Goal: Transaction & Acquisition: Purchase product/service

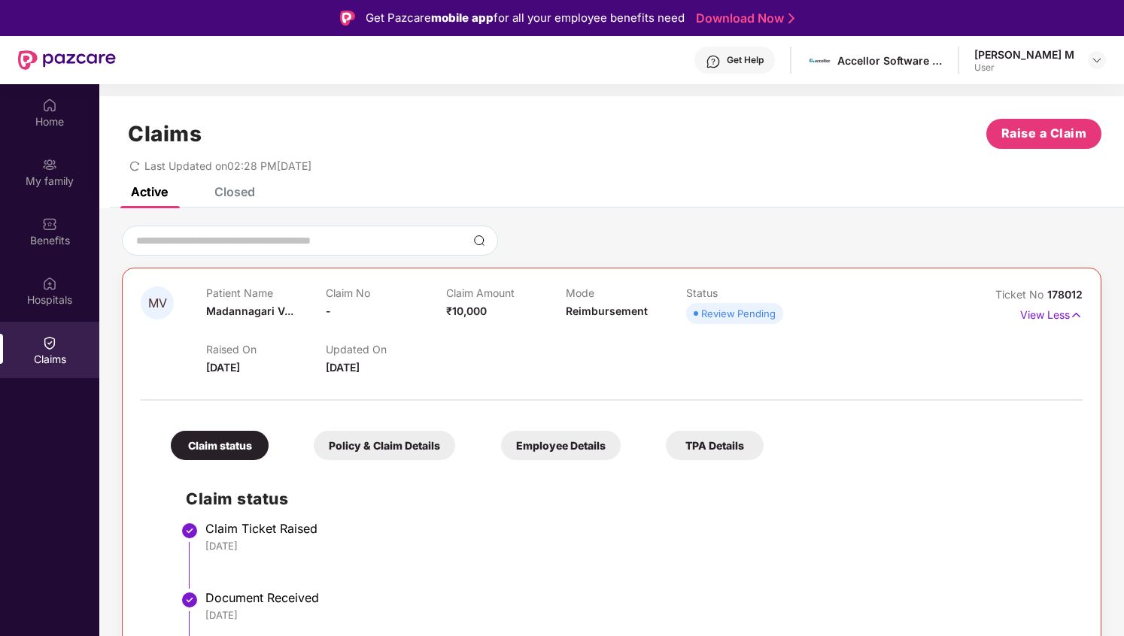
scroll to position [84, 0]
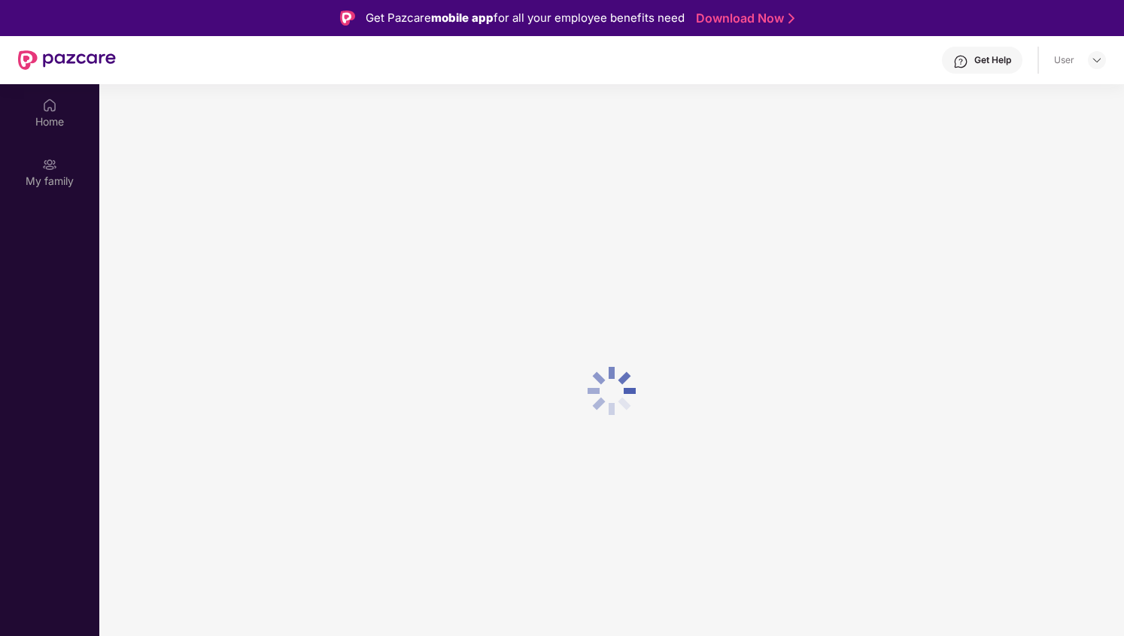
scroll to position [84, 0]
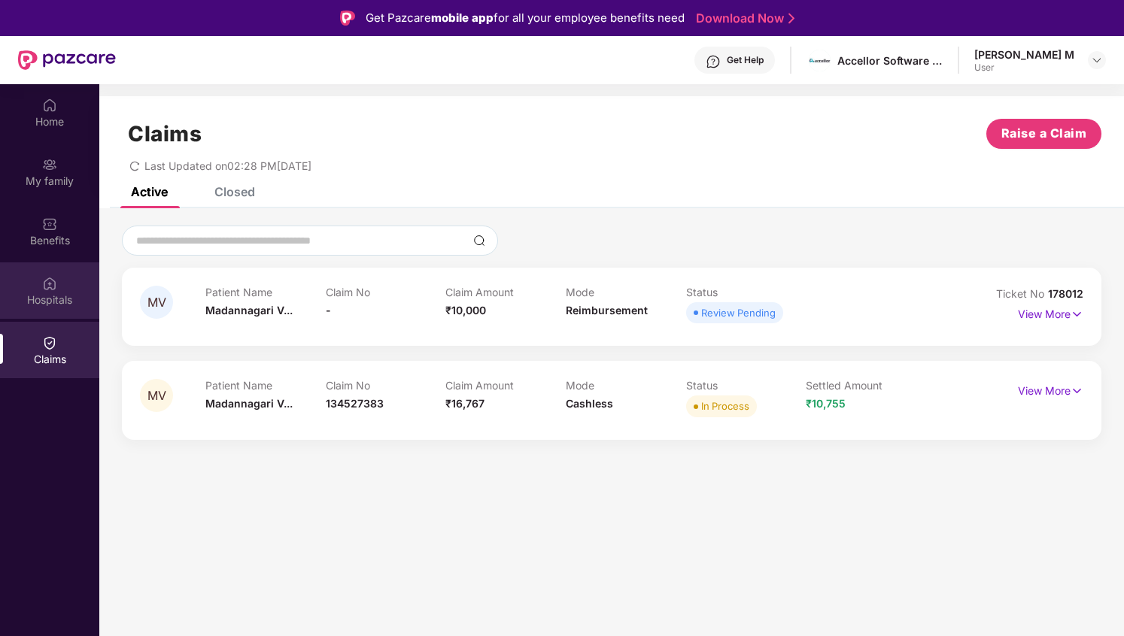
click at [44, 281] on img at bounding box center [49, 283] width 15 height 15
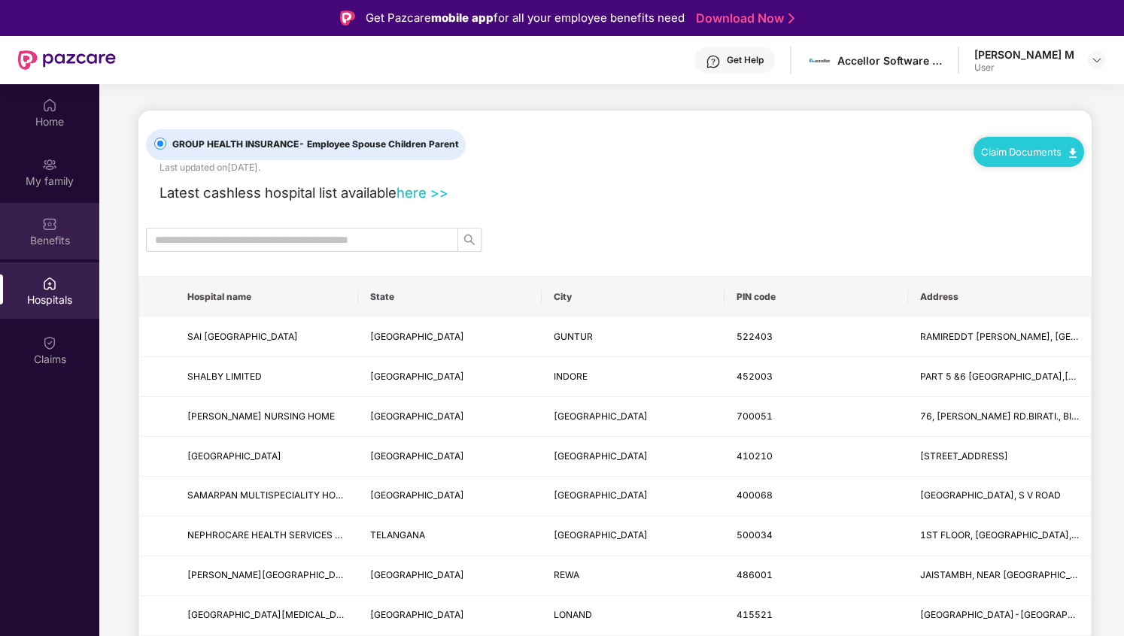
click at [53, 229] on img at bounding box center [49, 224] width 15 height 15
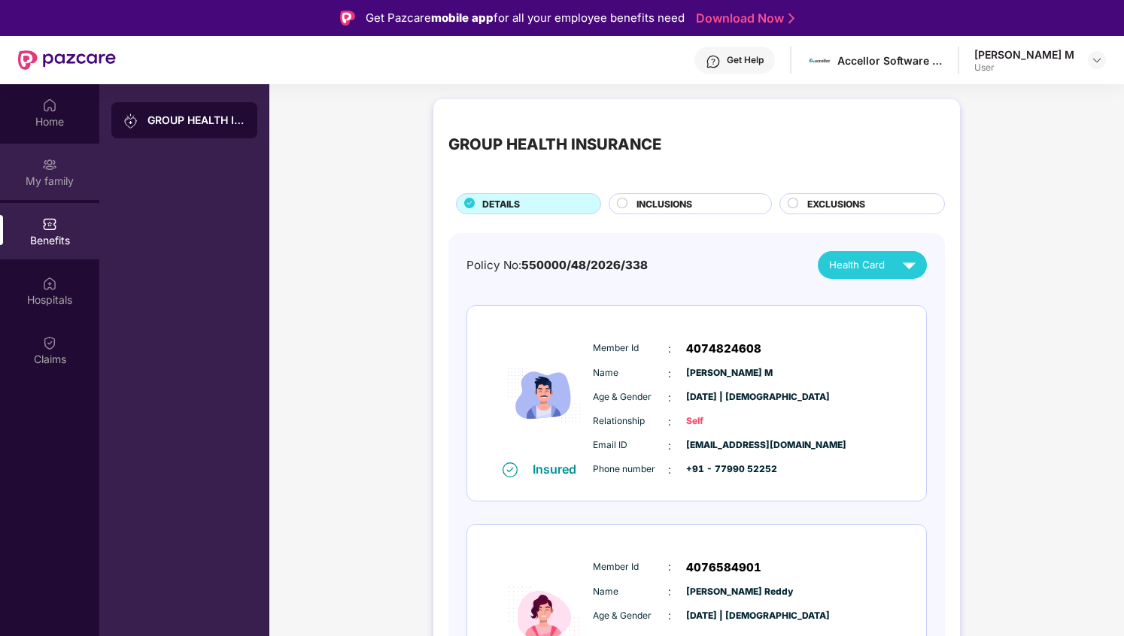
click at [47, 183] on div "My family" at bounding box center [49, 181] width 99 height 15
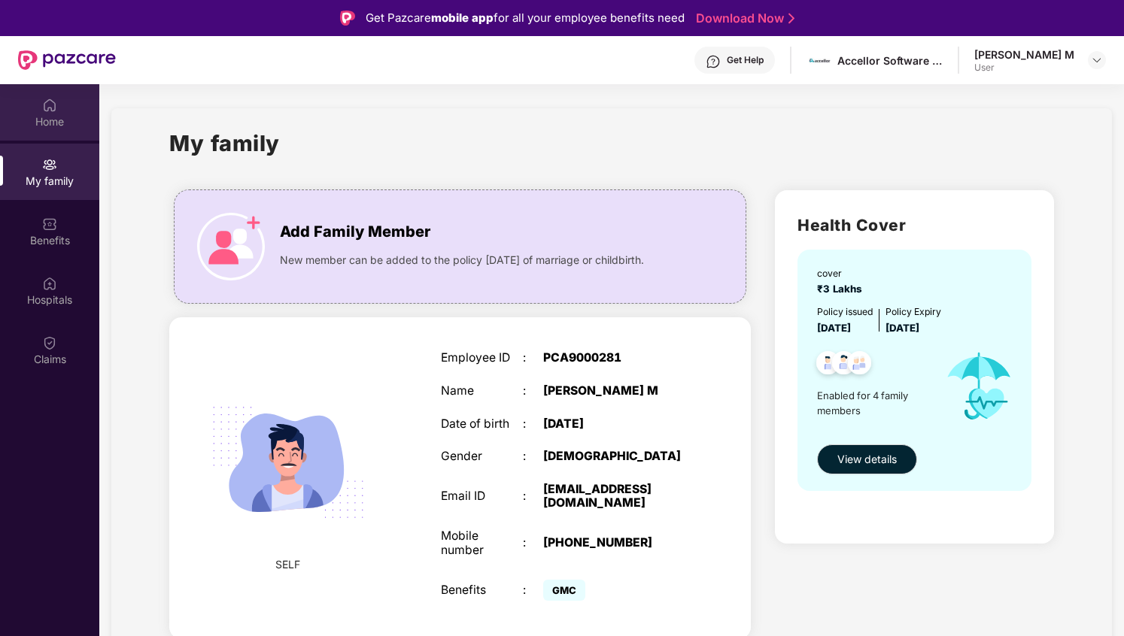
click at [56, 113] on div "Home" at bounding box center [49, 112] width 99 height 56
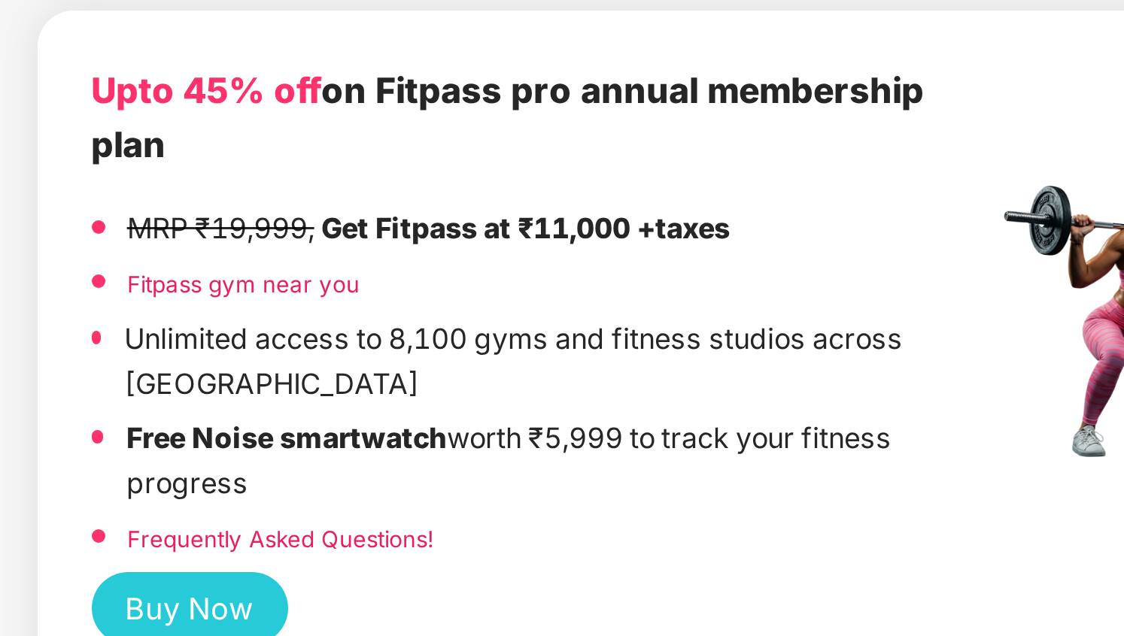
scroll to position [202, 0]
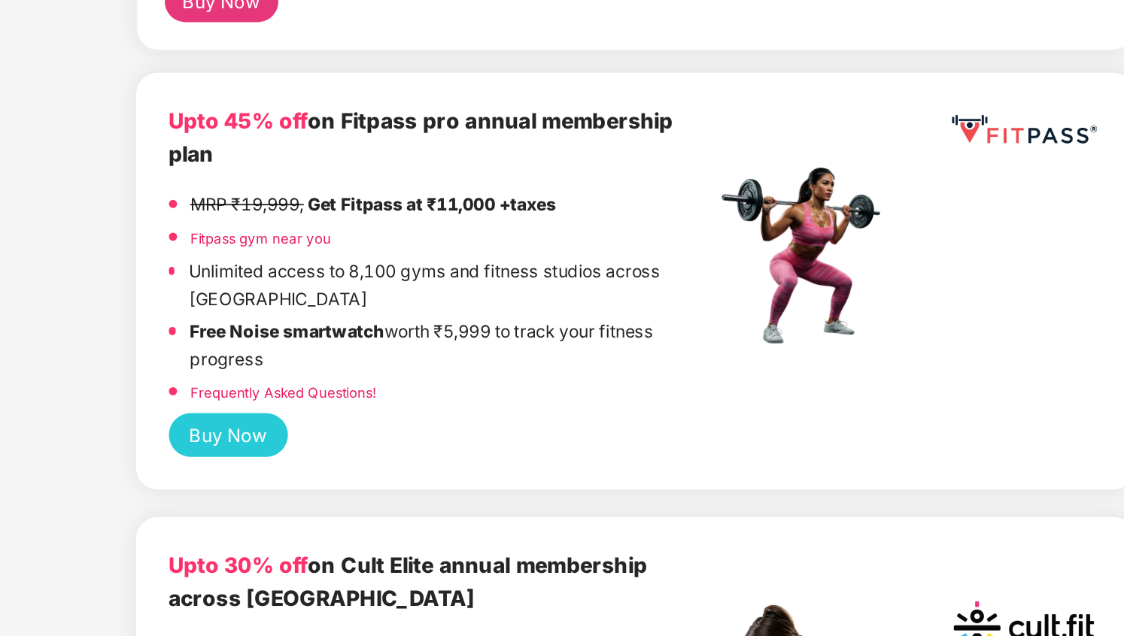
click at [333, 418] on strong "Free Noise smartwatch" at bounding box center [290, 423] width 107 height 11
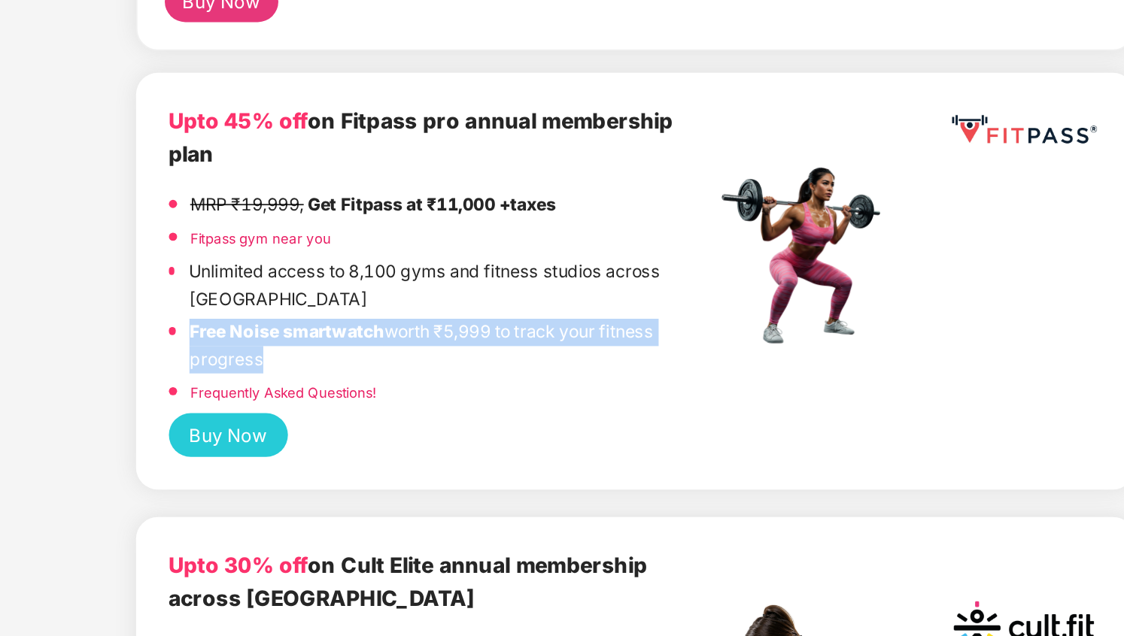
click at [372, 383] on p "Unlimited access to 8,100 gyms and fitness studios across India" at bounding box center [380, 397] width 288 height 29
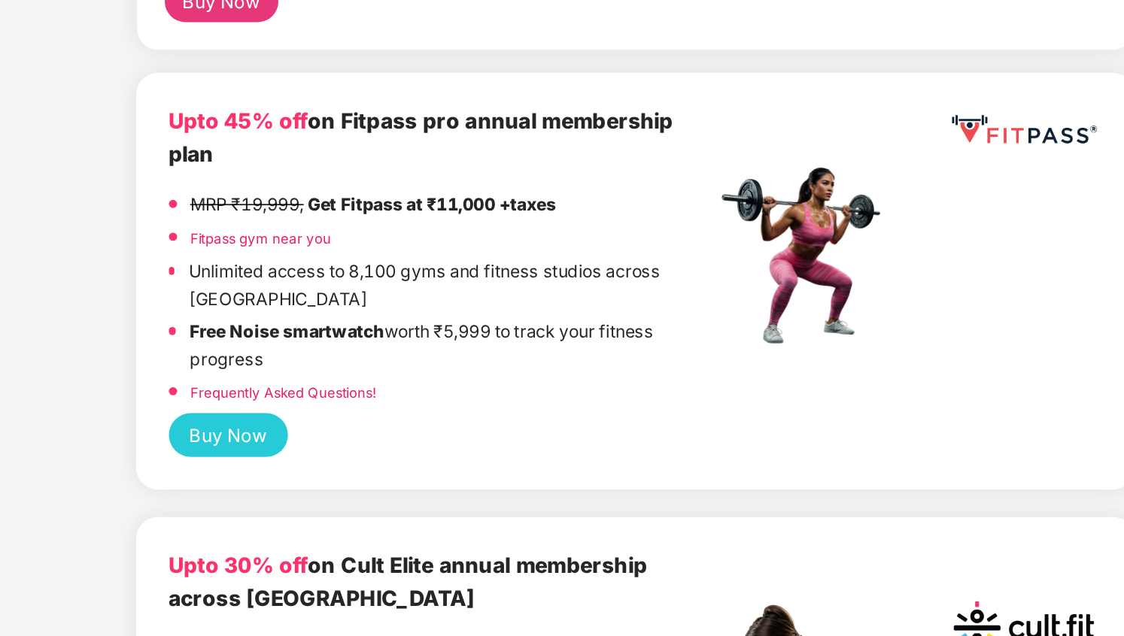
click at [372, 383] on p "Unlimited access to 8,100 gyms and fitness studios across India" at bounding box center [380, 397] width 288 height 29
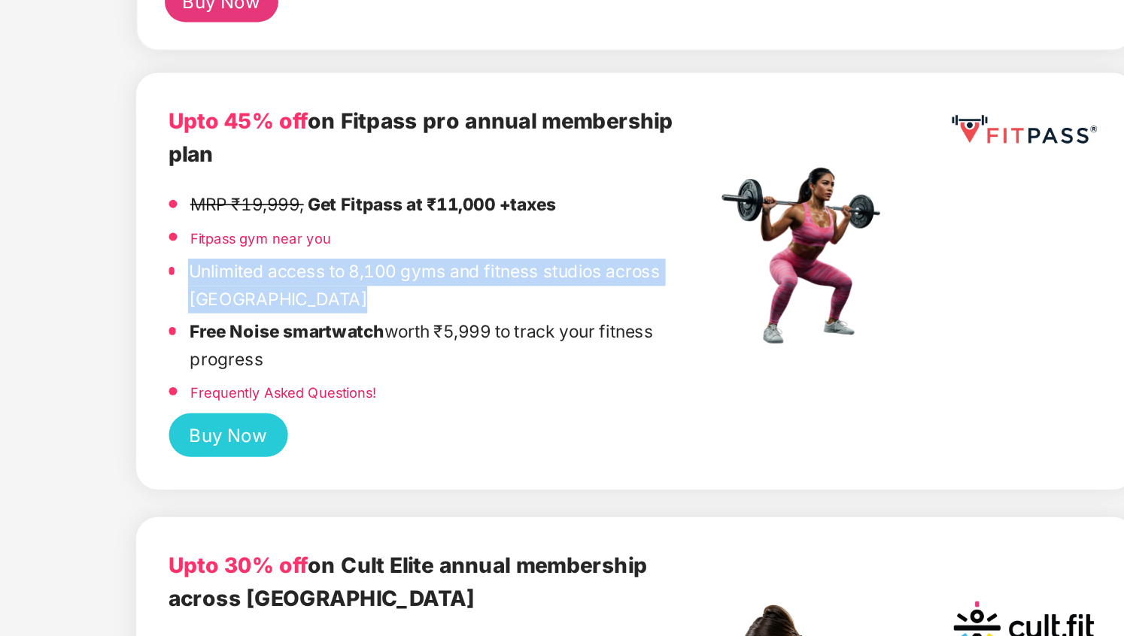
click at [430, 388] on p "Unlimited access to 8,100 gyms and fitness studios across India" at bounding box center [380, 397] width 288 height 29
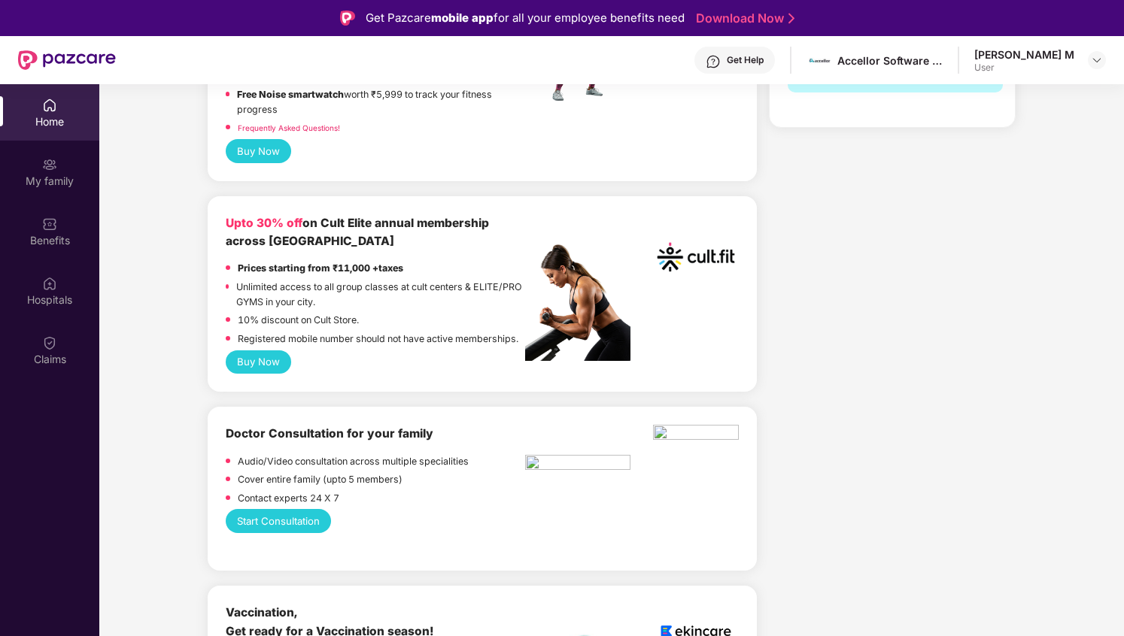
scroll to position [536, 0]
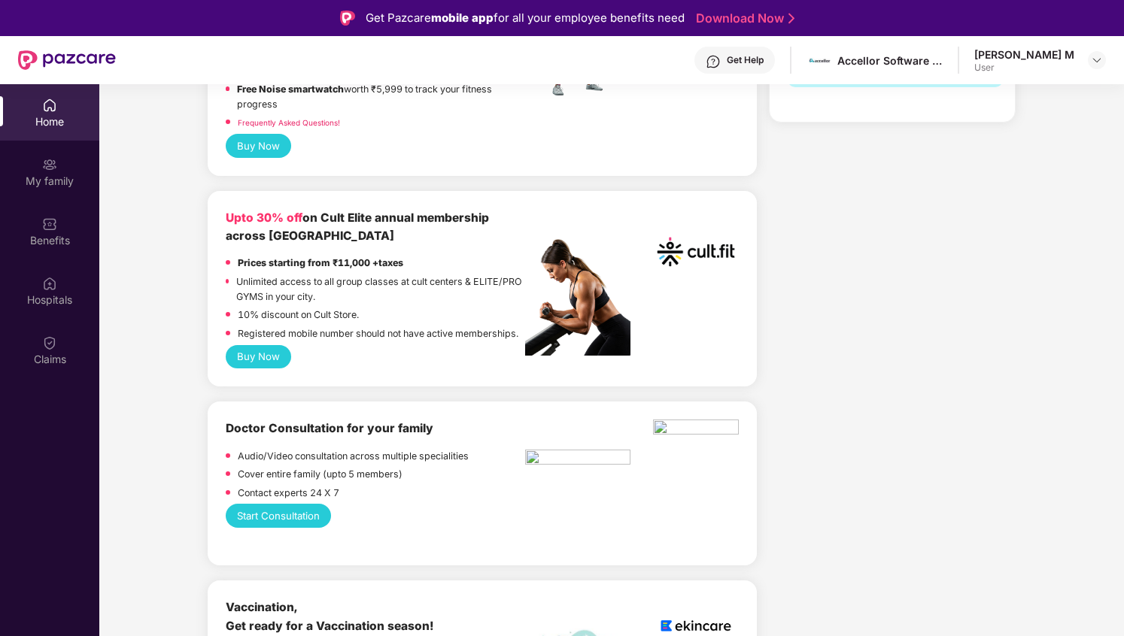
click at [265, 345] on button "Buy Now" at bounding box center [258, 357] width 65 height 24
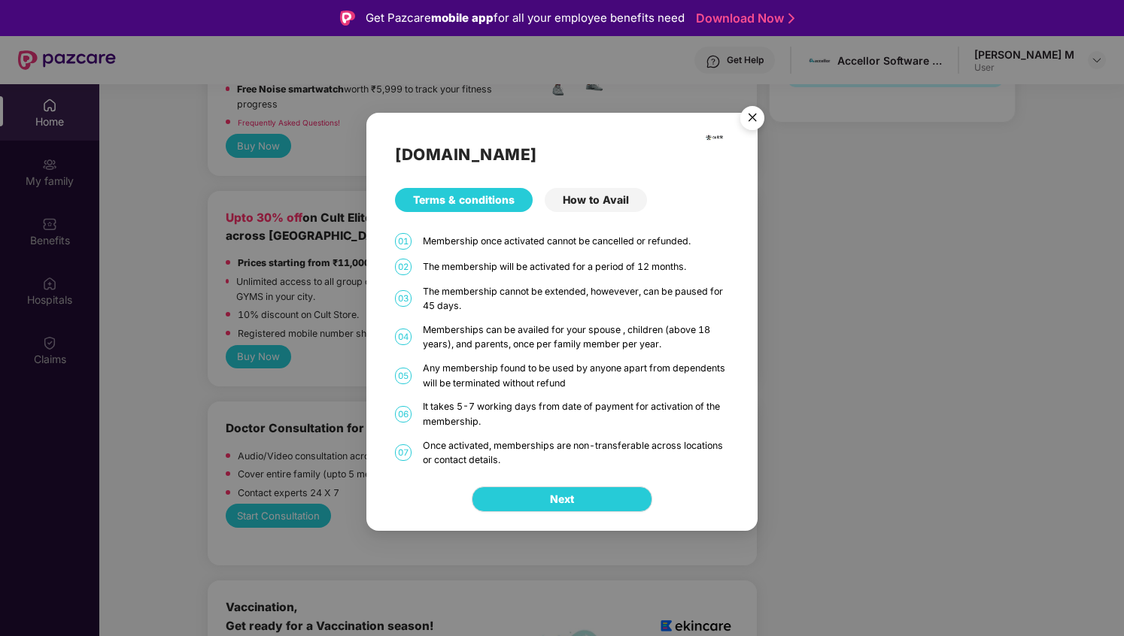
click at [572, 200] on div "How to Avail" at bounding box center [596, 200] width 102 height 24
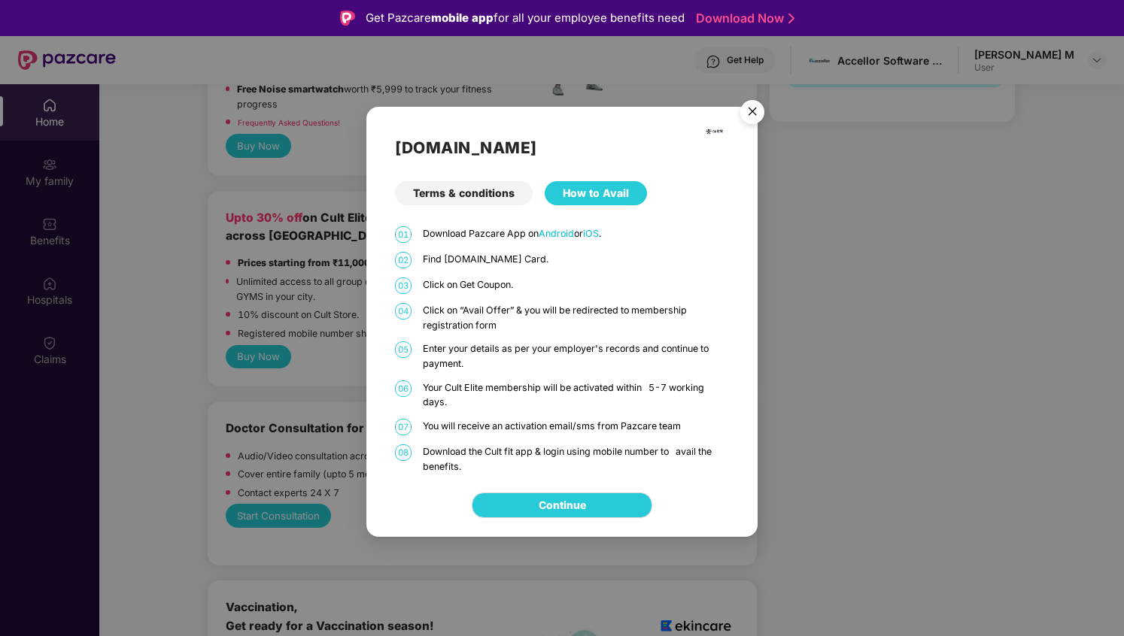
click at [488, 184] on div "Terms & conditions" at bounding box center [464, 193] width 138 height 24
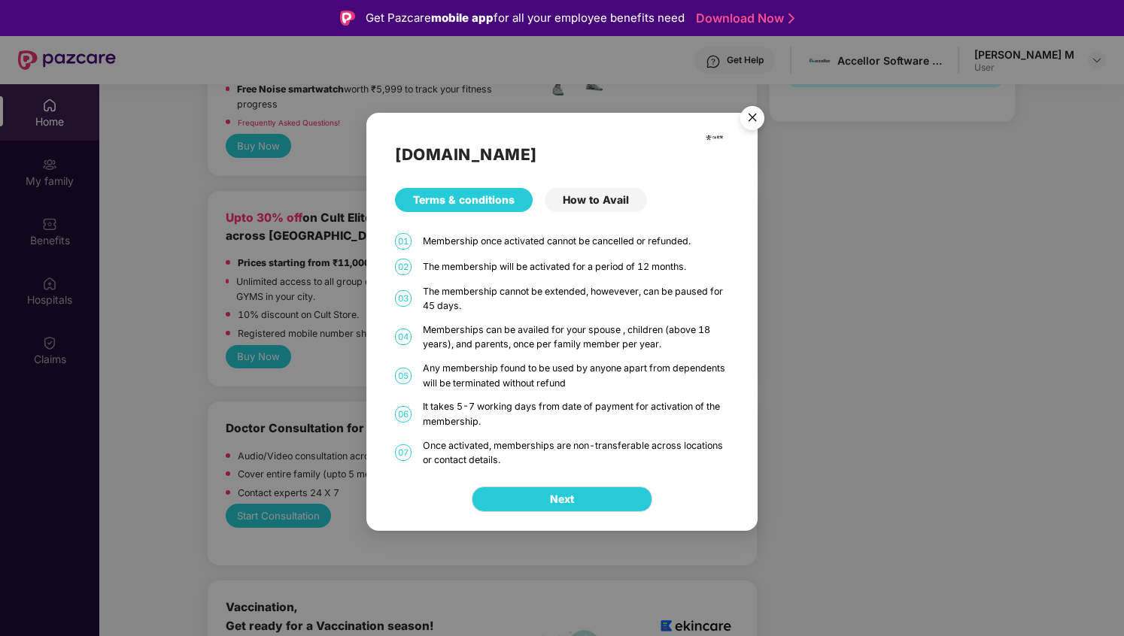
click at [484, 248] on div "Membership once activated cannot be cancelled or refunded." at bounding box center [575, 241] width 305 height 15
click at [498, 265] on div "The membership will be activated for a period of 12 months." at bounding box center [575, 267] width 305 height 15
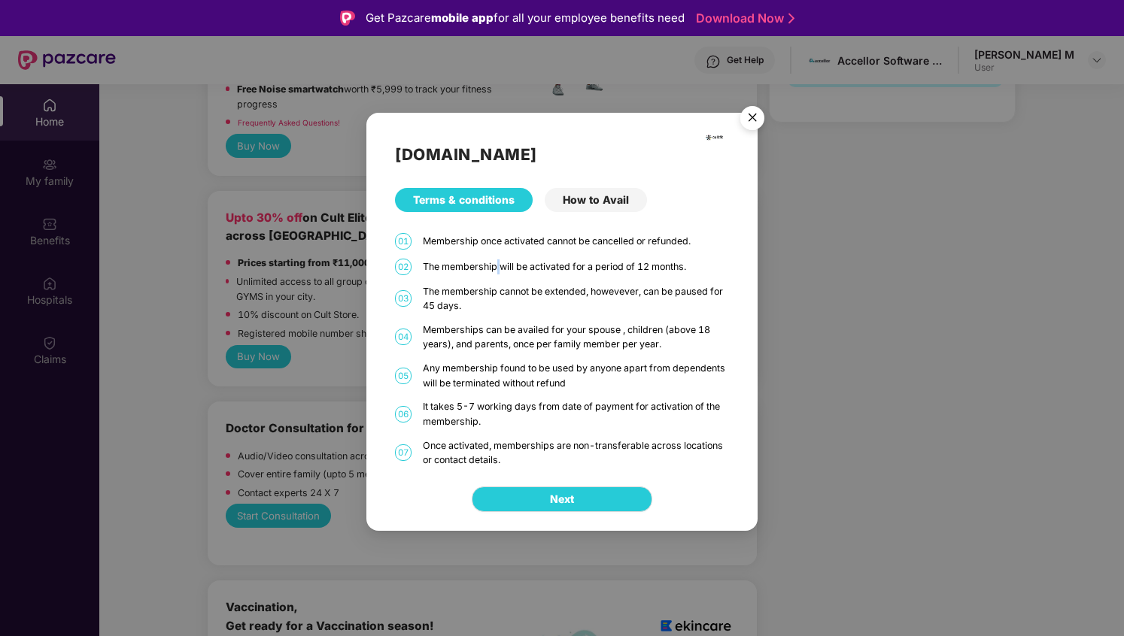
click at [498, 265] on div "The membership will be activated for a period of 12 months." at bounding box center [575, 267] width 305 height 15
click at [517, 269] on div "The membership will be activated for a period of 12 months." at bounding box center [575, 267] width 305 height 15
click at [518, 305] on div "The membership cannot be extended, howevever, can be paused for 45 days." at bounding box center [575, 298] width 305 height 29
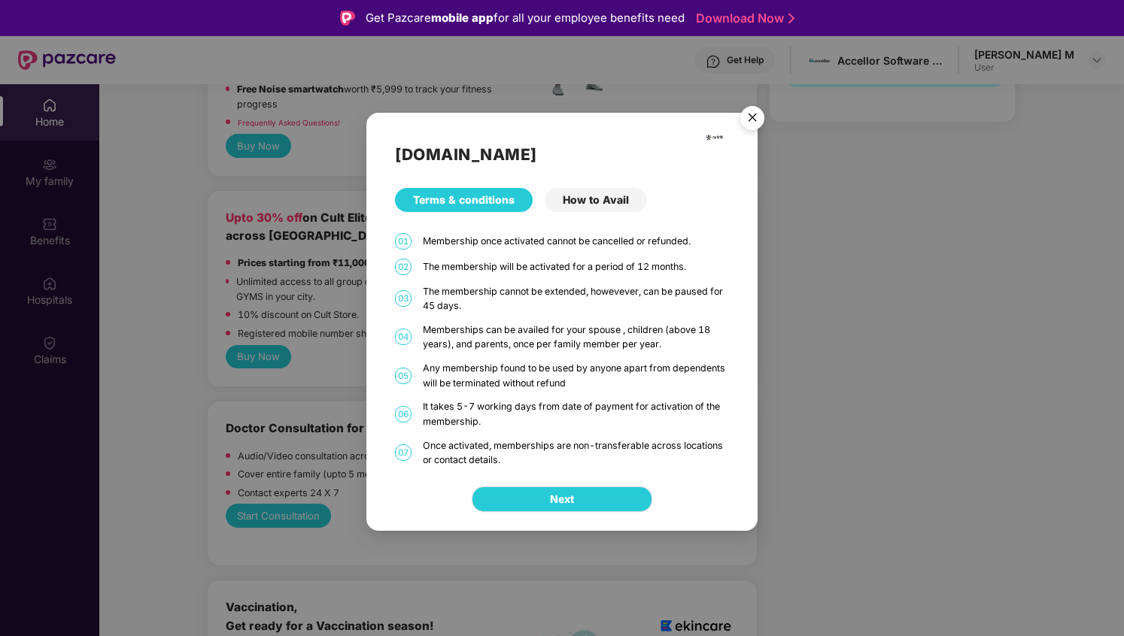
click at [518, 305] on div "The membership cannot be extended, howevever, can be paused for 45 days." at bounding box center [575, 298] width 305 height 29
click at [522, 297] on div "The membership cannot be extended, howevever, can be paused for 45 days." at bounding box center [575, 298] width 305 height 29
click at [513, 336] on div "Memberships can be availed for your spouse , children (above 18 years), and par…" at bounding box center [575, 337] width 305 height 29
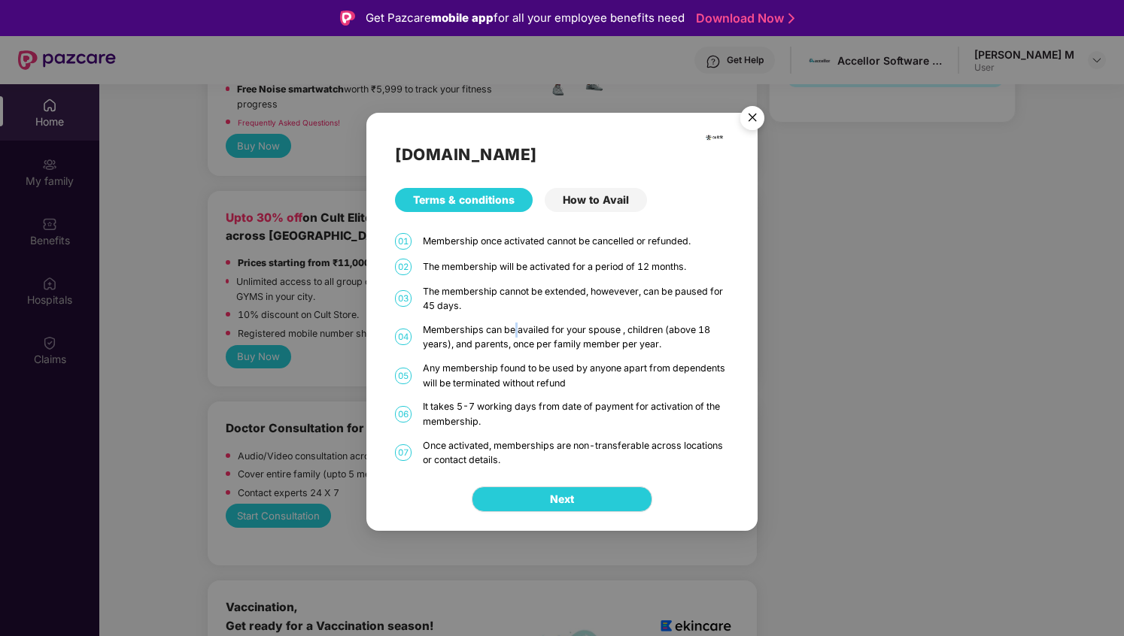
click at [513, 336] on div "Memberships can be availed for your spouse , children (above 18 years), and par…" at bounding box center [575, 337] width 305 height 29
click at [527, 341] on div "Memberships can be availed for your spouse , children (above 18 years), and par…" at bounding box center [575, 337] width 305 height 29
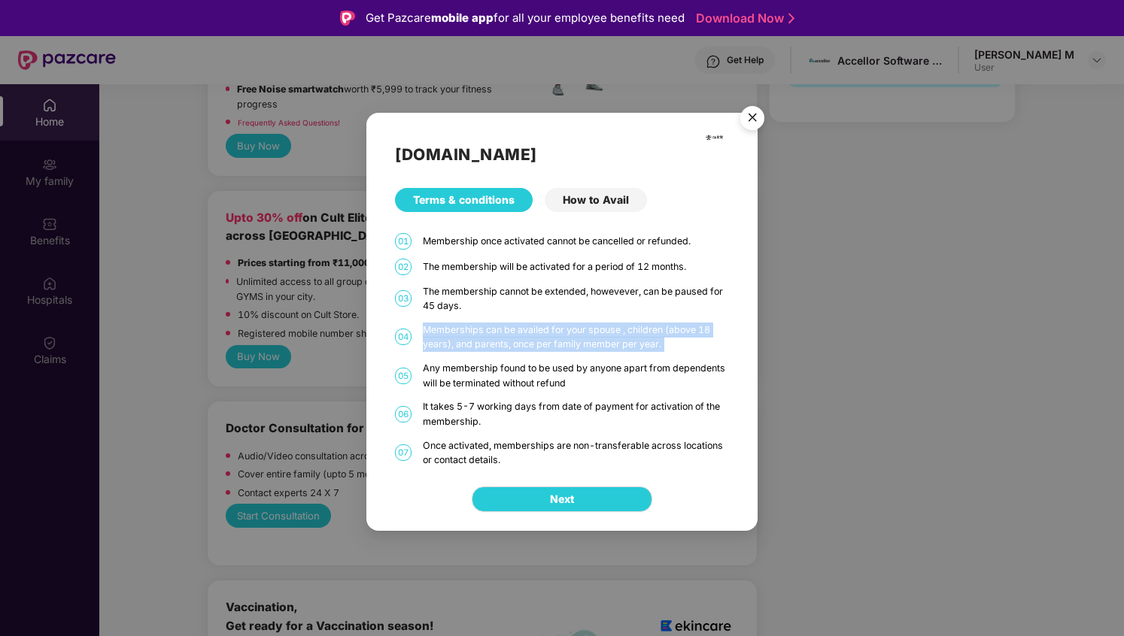
click at [527, 341] on div "Memberships can be availed for your spouse , children (above 18 years), and par…" at bounding box center [575, 337] width 305 height 29
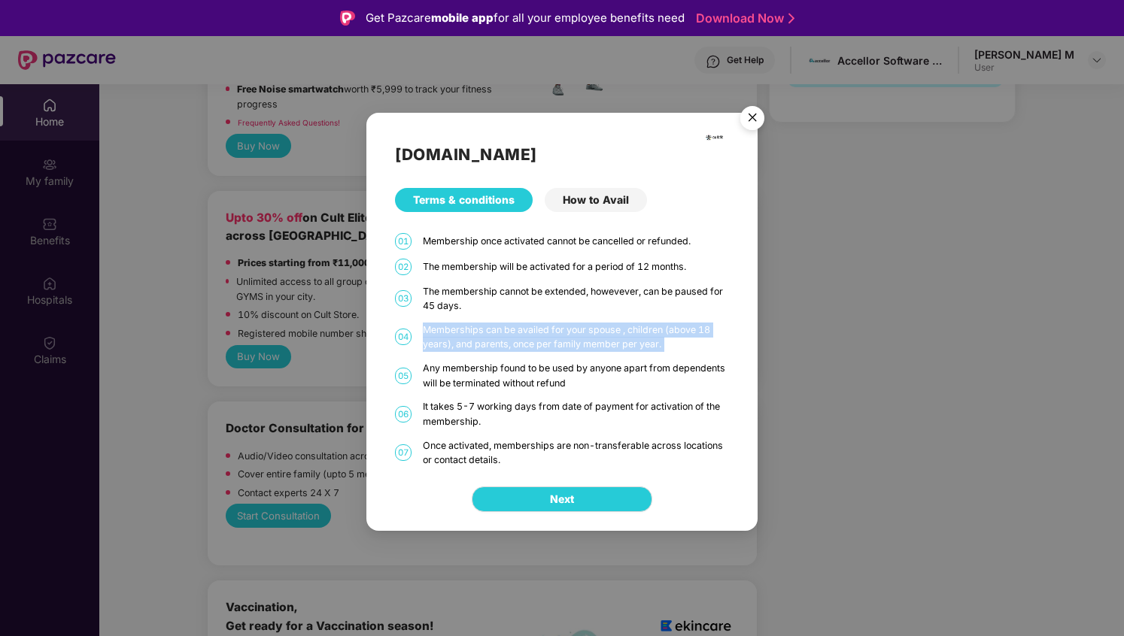
click at [573, 345] on div "Memberships can be availed for your spouse , children (above 18 years), and par…" at bounding box center [575, 337] width 305 height 29
click at [592, 346] on div "Memberships can be availed for your spouse , children (above 18 years), and par…" at bounding box center [575, 337] width 305 height 29
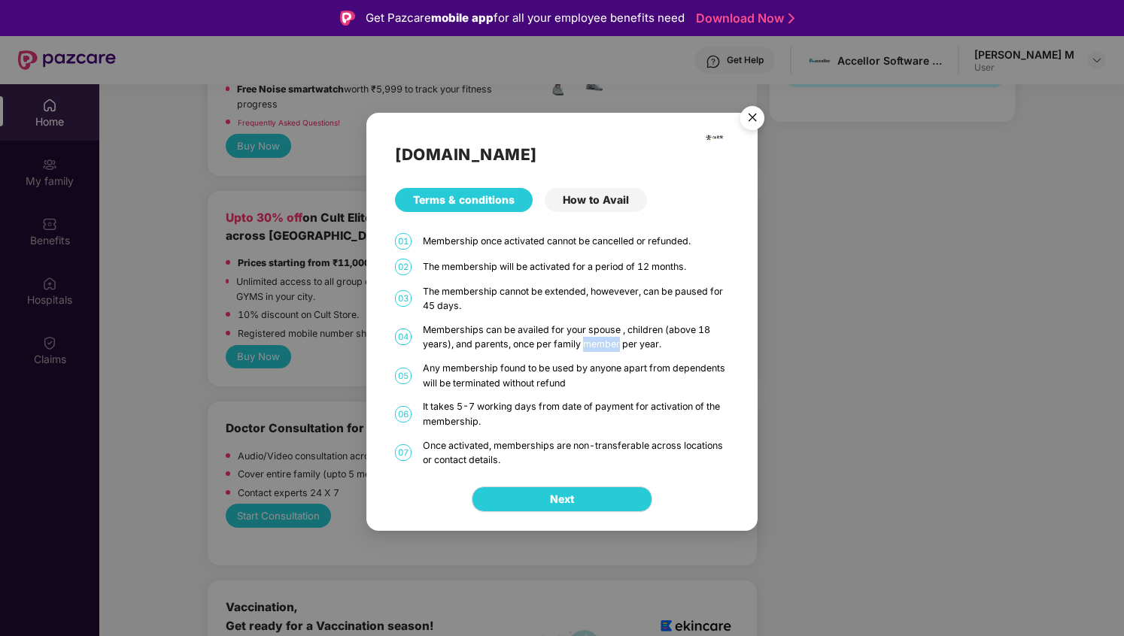
click at [587, 337] on div "Memberships can be availed for your spouse , children (above 18 years), and par…" at bounding box center [575, 337] width 305 height 29
click at [600, 337] on div "Memberships can be availed for your spouse , children (above 18 years), and par…" at bounding box center [575, 337] width 305 height 29
click at [534, 343] on div "Memberships can be availed for your spouse , children (above 18 years), and par…" at bounding box center [575, 337] width 305 height 29
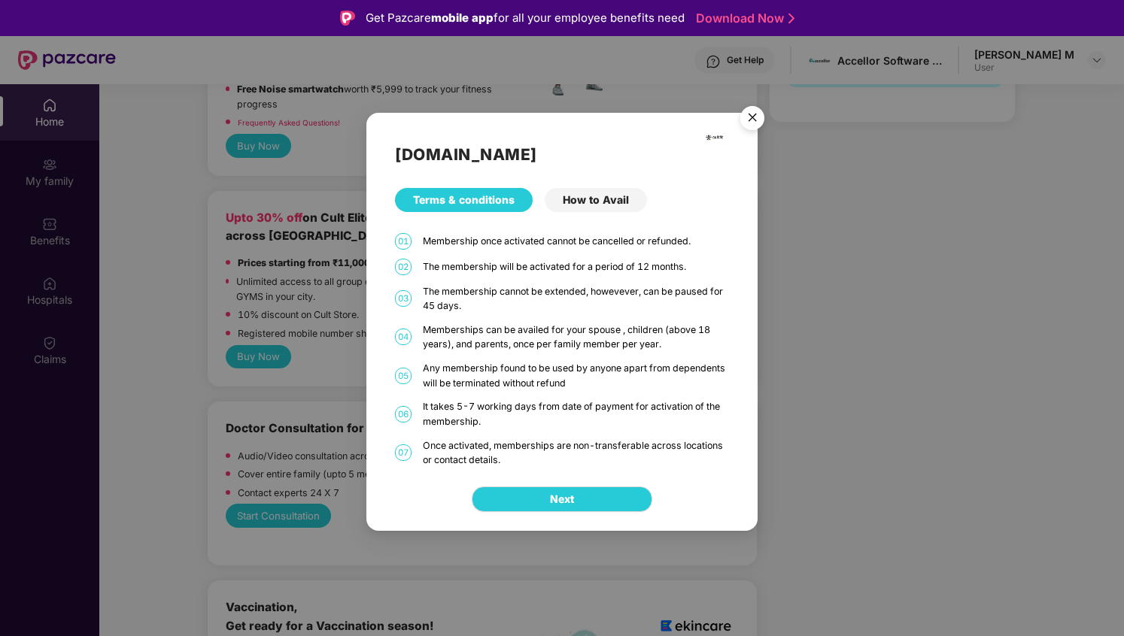
click at [534, 343] on div "Memberships can be availed for your spouse , children (above 18 years), and par…" at bounding box center [575, 337] width 305 height 29
click at [476, 342] on div "Memberships can be availed for your spouse , children (above 18 years), and par…" at bounding box center [575, 337] width 305 height 29
click at [524, 350] on div "Memberships can be availed for your spouse , children (above 18 years), and par…" at bounding box center [575, 337] width 305 height 29
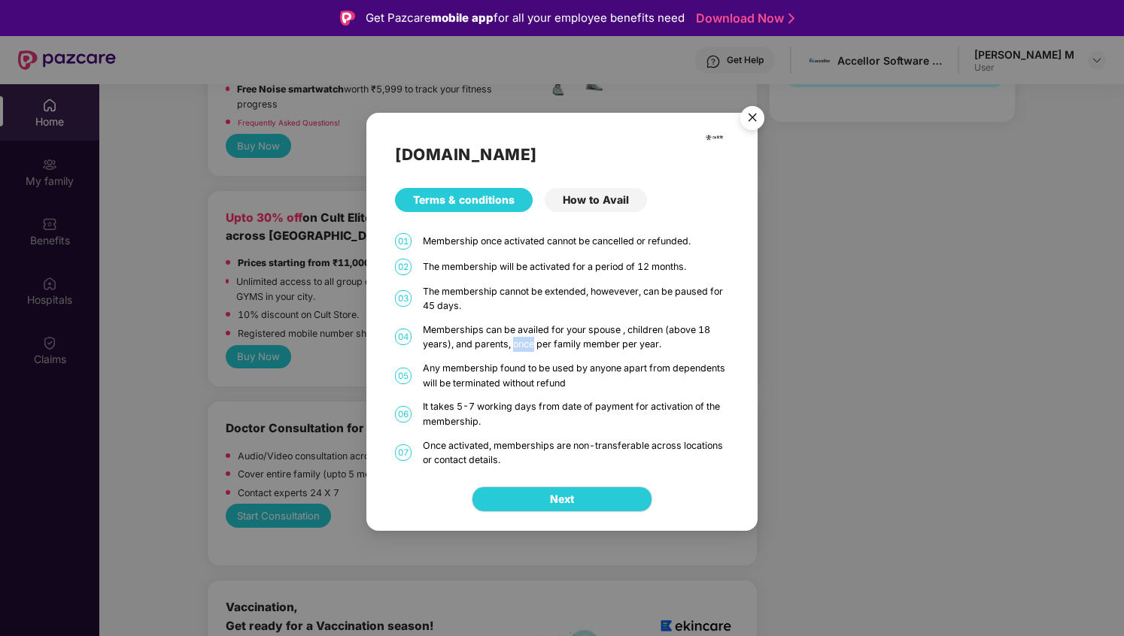
click at [552, 348] on div "Memberships can be availed for your spouse , children (above 18 years), and par…" at bounding box center [575, 337] width 305 height 29
click at [562, 348] on div "Memberships can be availed for your spouse , children (above 18 years), and par…" at bounding box center [575, 337] width 305 height 29
click at [530, 369] on div "Any membership found to be used by anyone apart from dependents will be termina…" at bounding box center [575, 375] width 305 height 29
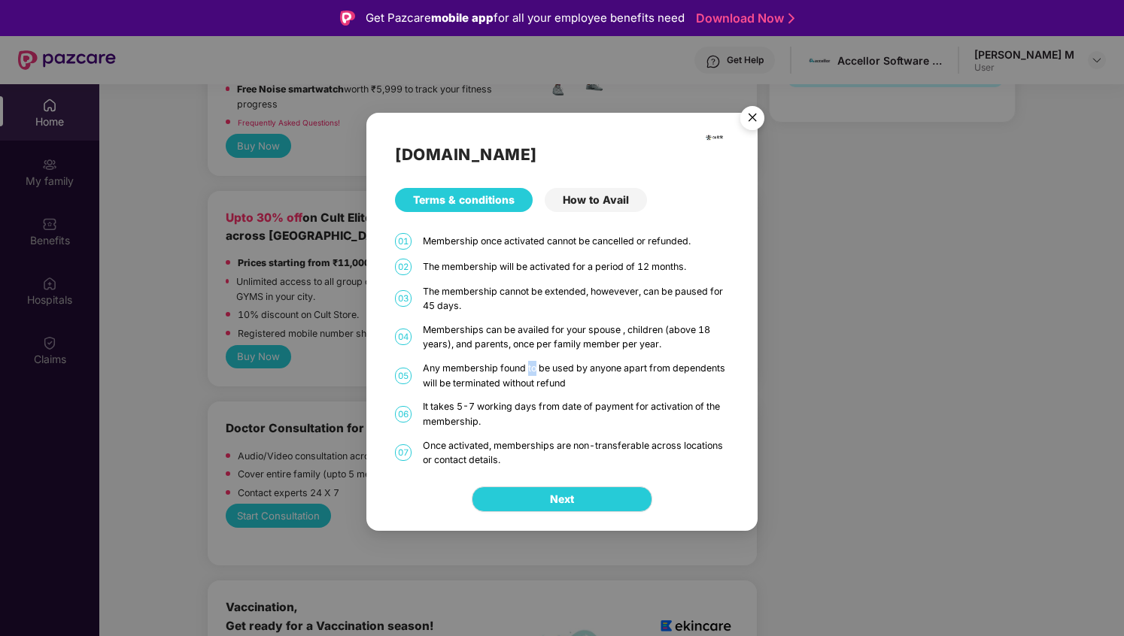
click at [535, 378] on div "Any membership found to be used by anyone apart from dependents will be termina…" at bounding box center [575, 375] width 305 height 29
click at [565, 372] on div "Any membership found to be used by anyone apart from dependents will be termina…" at bounding box center [575, 375] width 305 height 29
click at [535, 377] on div "Any membership found to be used by anyone apart from dependents will be termina…" at bounding box center [575, 375] width 305 height 29
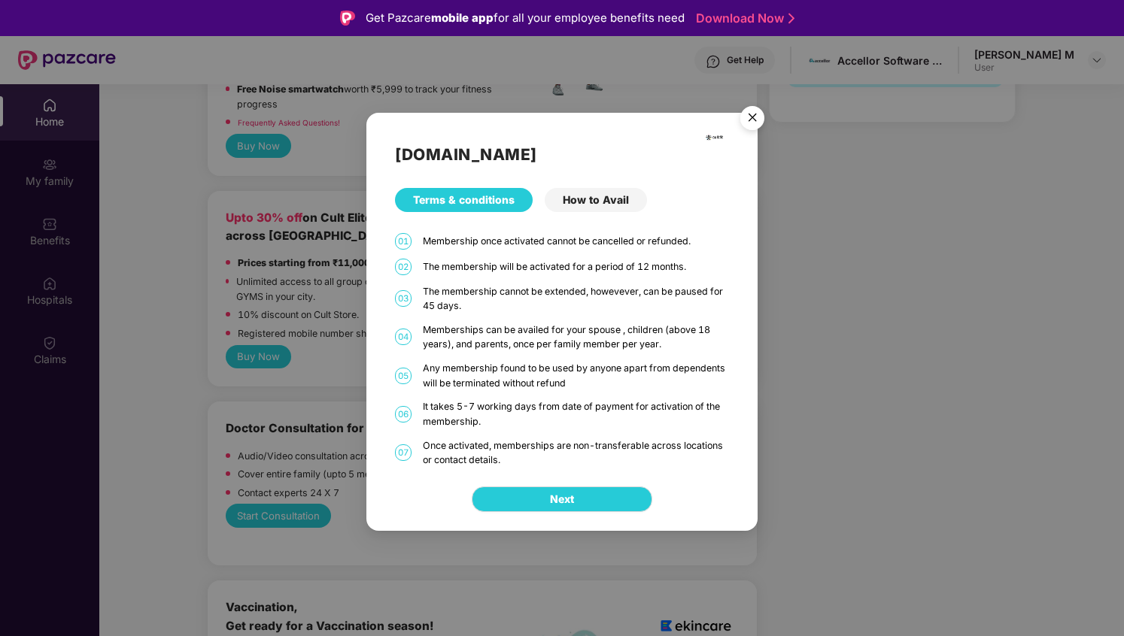
click at [535, 377] on div "Any membership found to be used by anyone apart from dependents will be termina…" at bounding box center [575, 375] width 305 height 29
click at [512, 385] on div "Any membership found to be used by anyone apart from dependents will be termina…" at bounding box center [575, 375] width 305 height 29
click at [498, 406] on div "It takes 5-7 working days from date of payment for activation of the membership." at bounding box center [575, 413] width 305 height 29
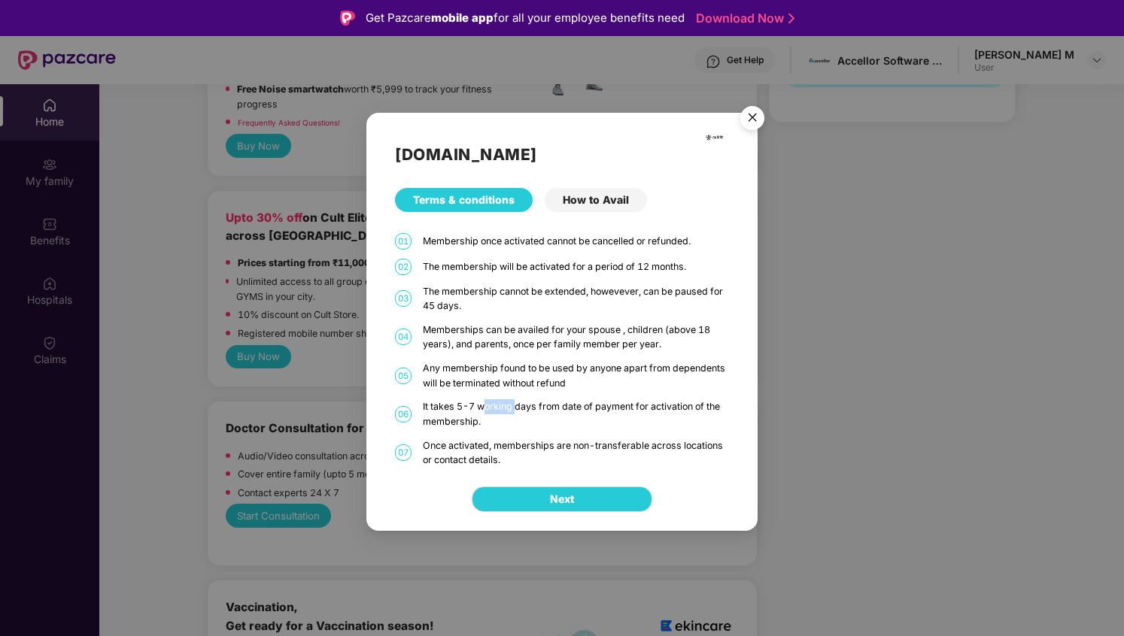
click at [498, 406] on div "It takes 5-7 working days from date of payment for activation of the membership." at bounding box center [575, 413] width 305 height 29
click at [471, 414] on div "It takes 5-7 working days from date of payment for activation of the membership." at bounding box center [575, 413] width 305 height 29
click at [493, 408] on div "It takes 5-7 working days from date of payment for activation of the membership." at bounding box center [575, 413] width 305 height 29
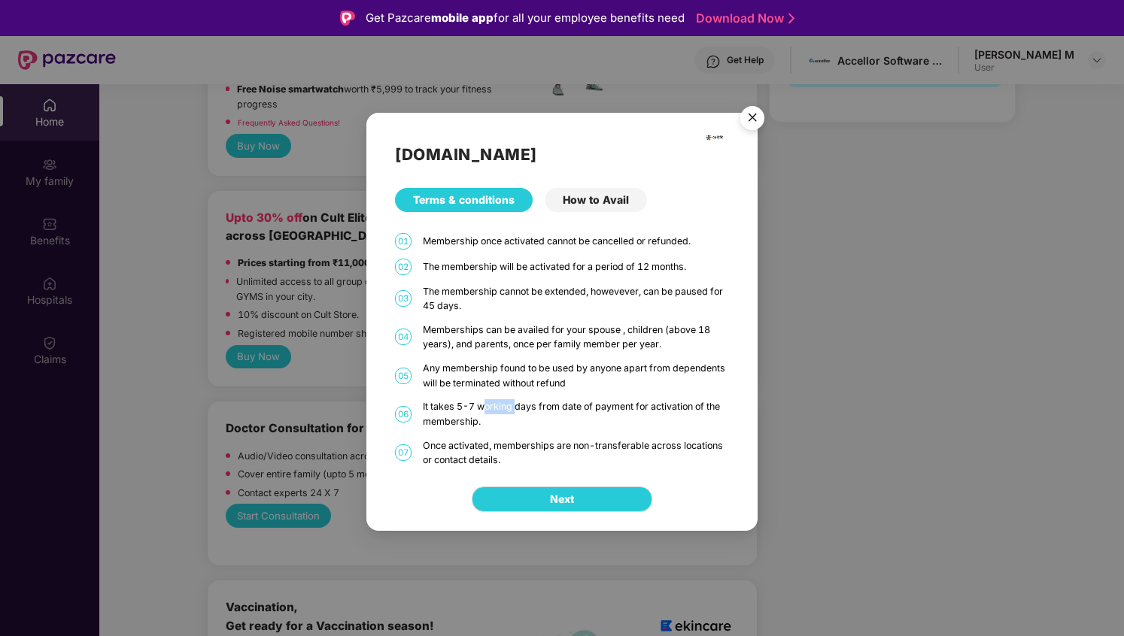
click at [493, 408] on div "It takes 5-7 working days from date of payment for activation of the membership." at bounding box center [575, 413] width 305 height 29
click at [480, 414] on div "It takes 5-7 working days from date of payment for activation of the membership." at bounding box center [575, 413] width 305 height 29
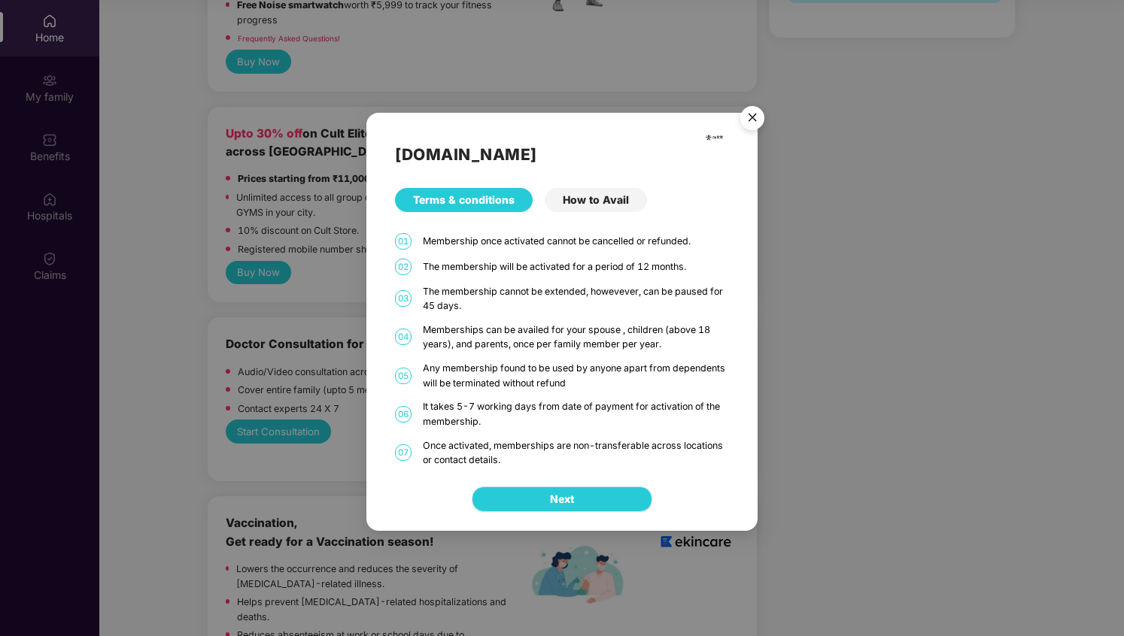
click at [550, 499] on span "Next" at bounding box center [562, 499] width 24 height 17
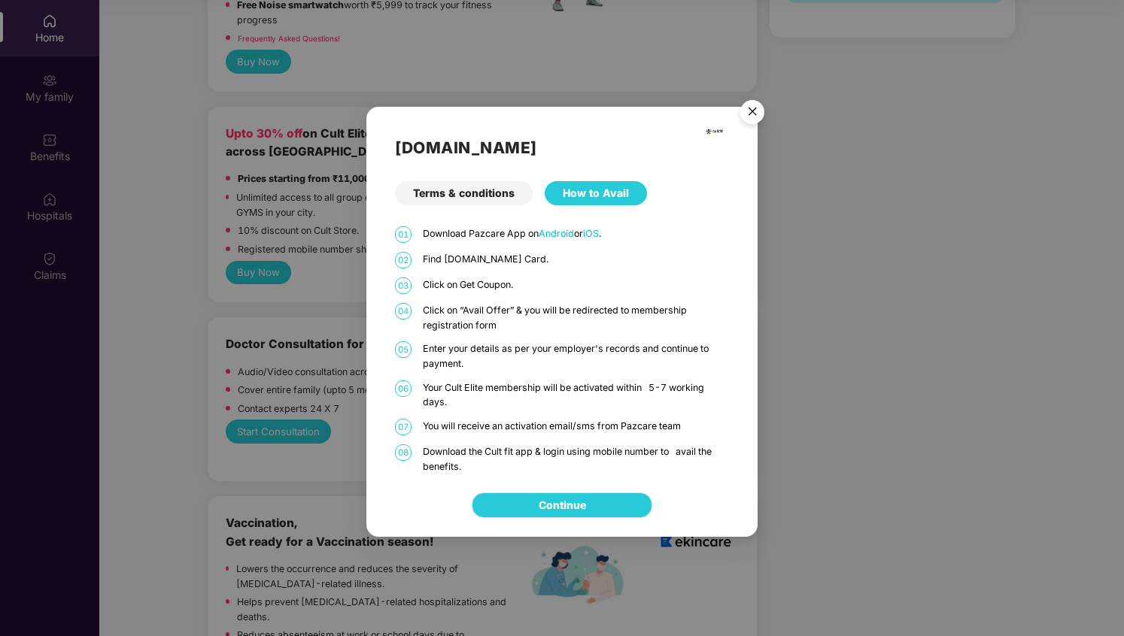
click at [563, 497] on link "Continue" at bounding box center [562, 505] width 47 height 17
click at [755, 115] on img "Close" at bounding box center [752, 114] width 42 height 42
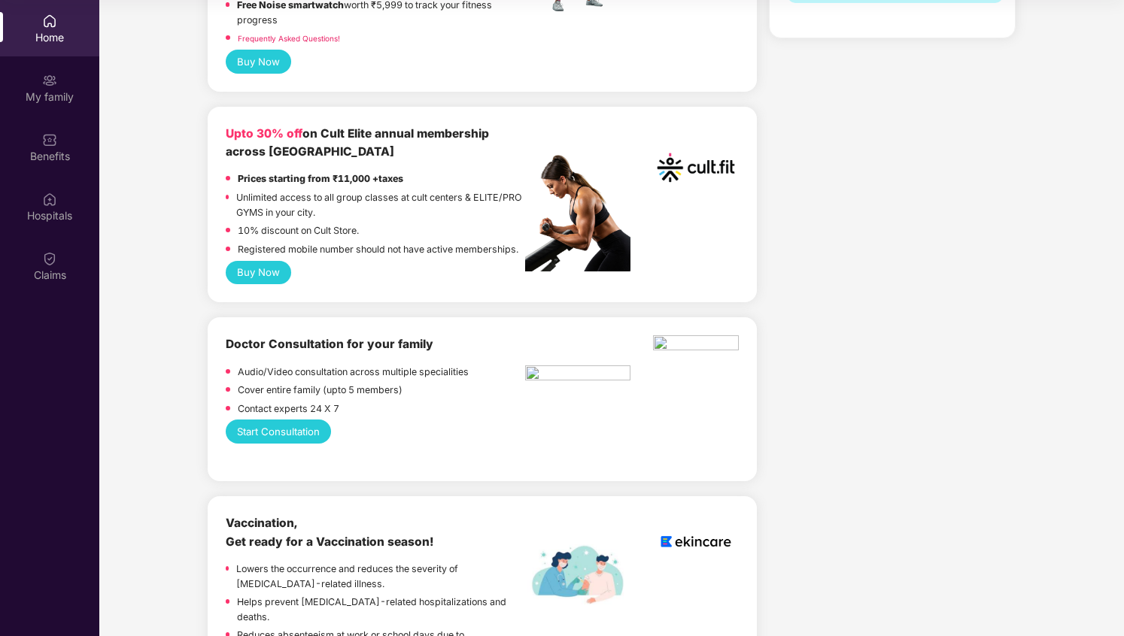
click at [270, 261] on button "Buy Now" at bounding box center [258, 273] width 65 height 24
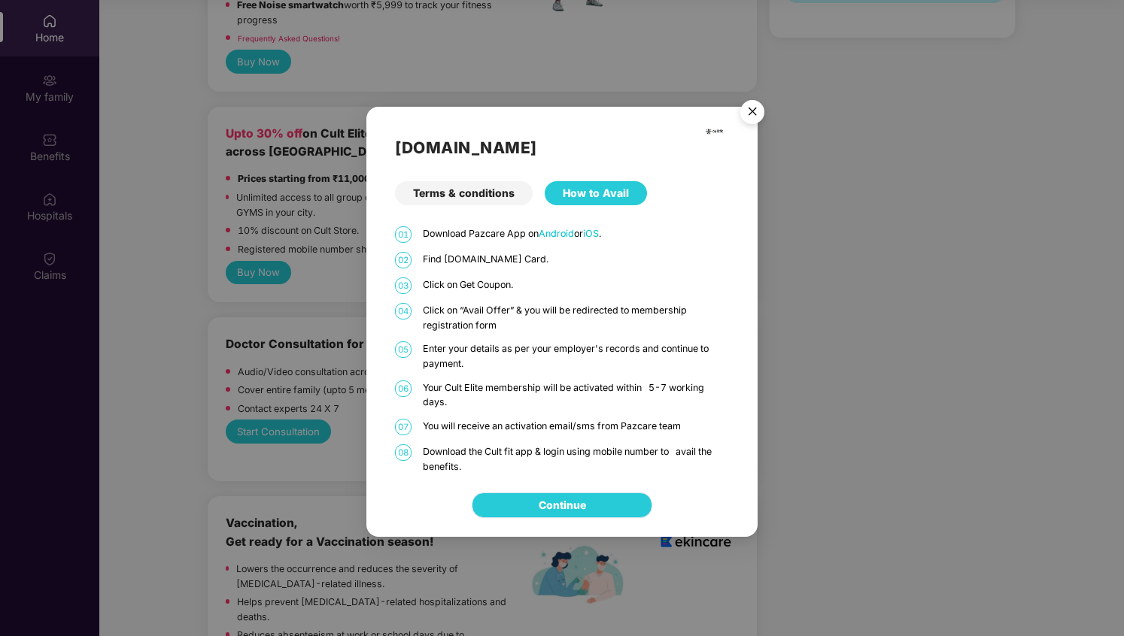
click at [586, 505] on link "Continue" at bounding box center [562, 505] width 47 height 17
click at [756, 111] on img "Close" at bounding box center [752, 114] width 42 height 42
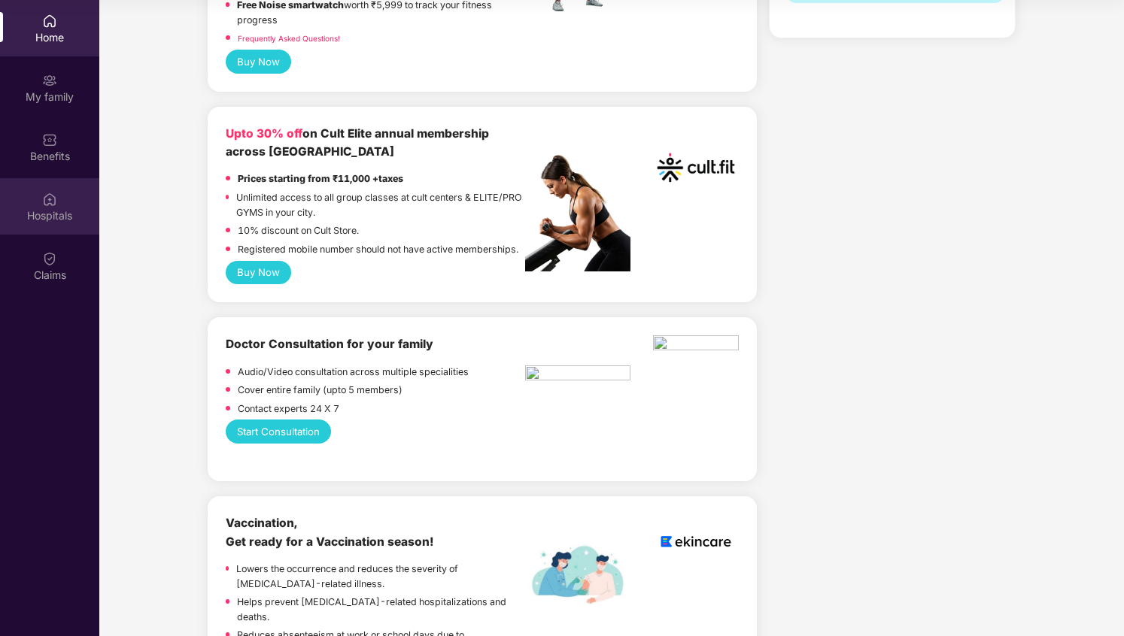
click at [50, 199] on img at bounding box center [49, 199] width 15 height 15
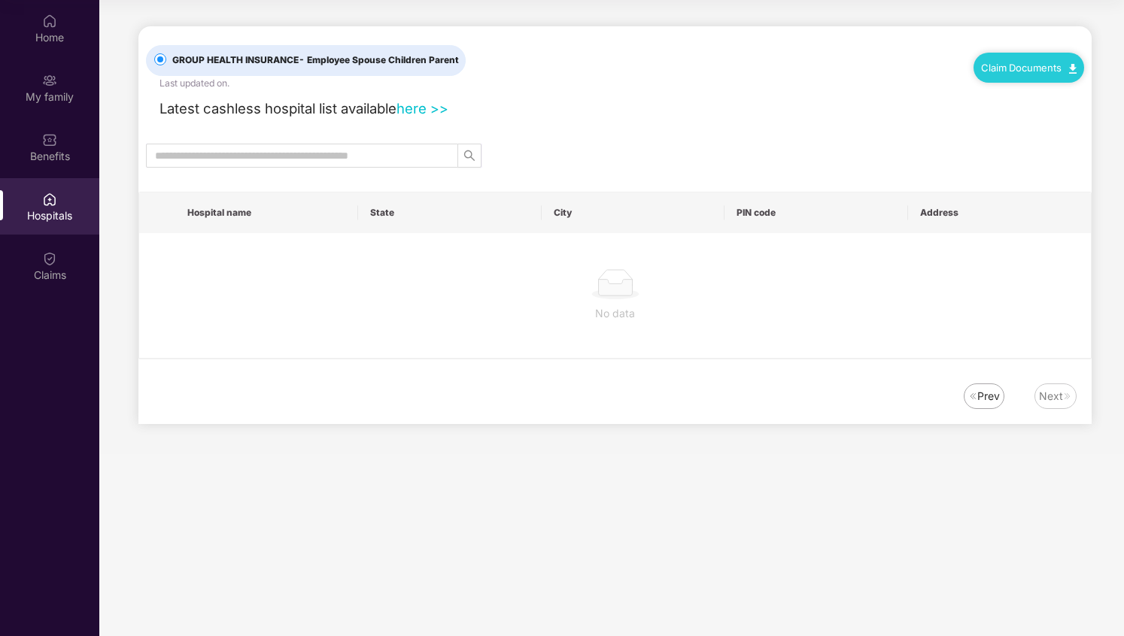
scroll to position [0, 0]
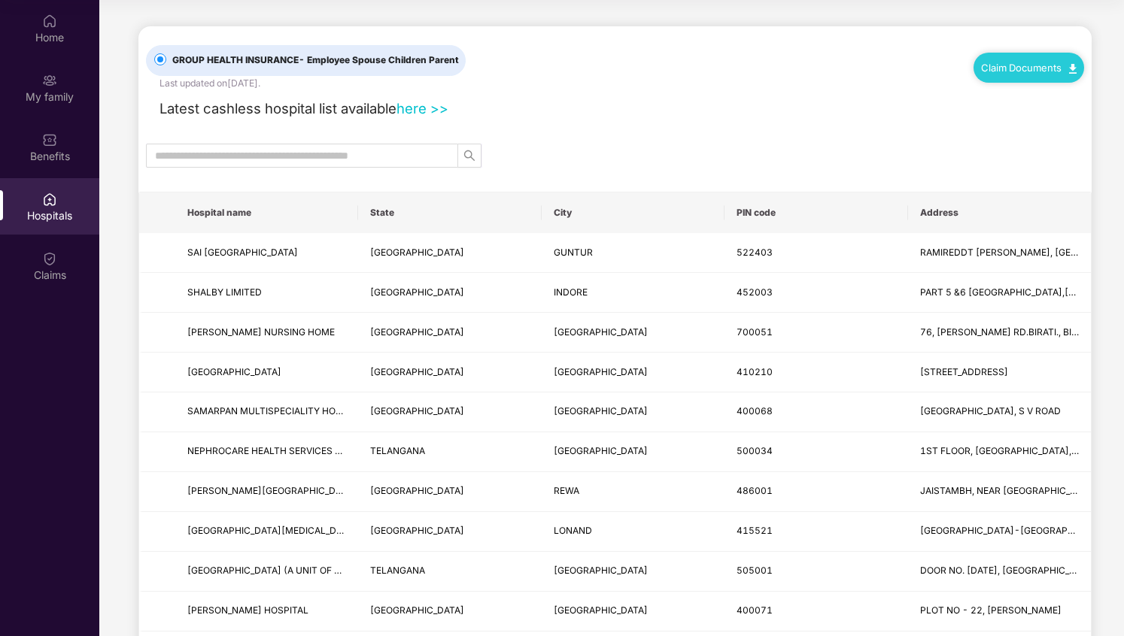
click at [49, 235] on div "Home My family Benefits Hospitals Claims" at bounding box center [49, 148] width 99 height 297
click at [47, 264] on img at bounding box center [49, 258] width 15 height 15
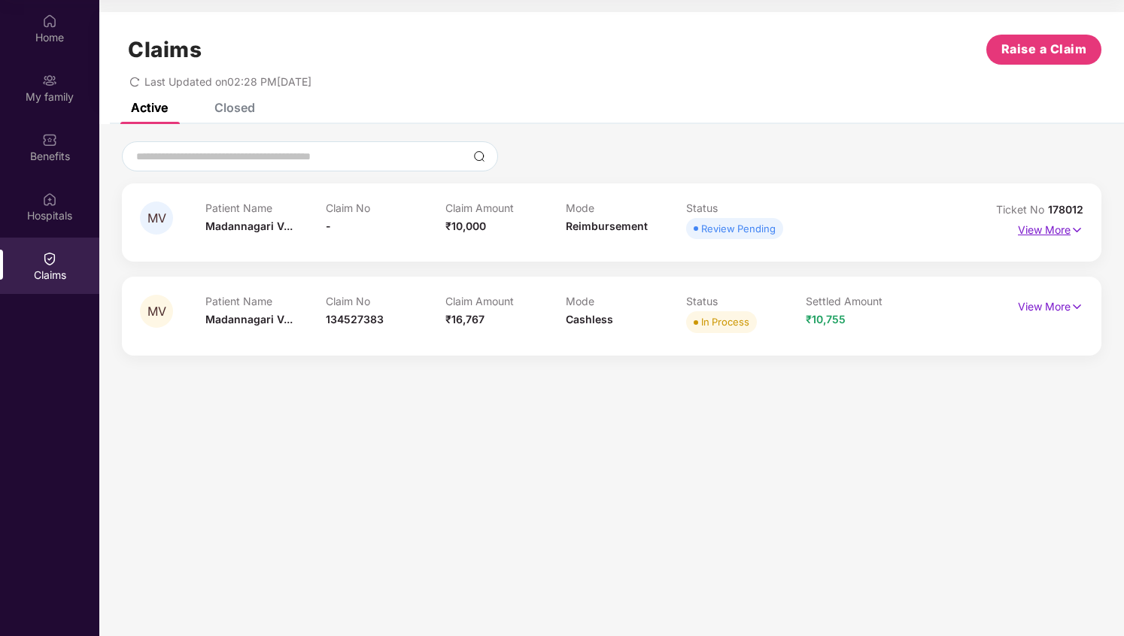
click at [1056, 230] on p "View More" at bounding box center [1050, 228] width 65 height 20
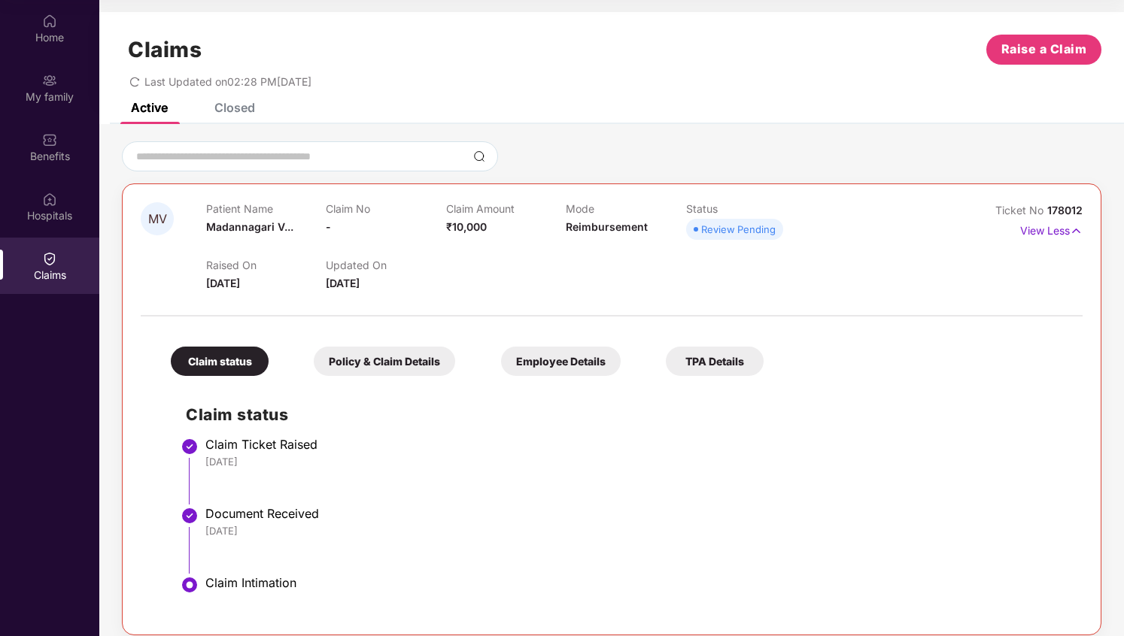
click at [396, 363] on div "Policy & Claim Details" at bounding box center [384, 361] width 141 height 29
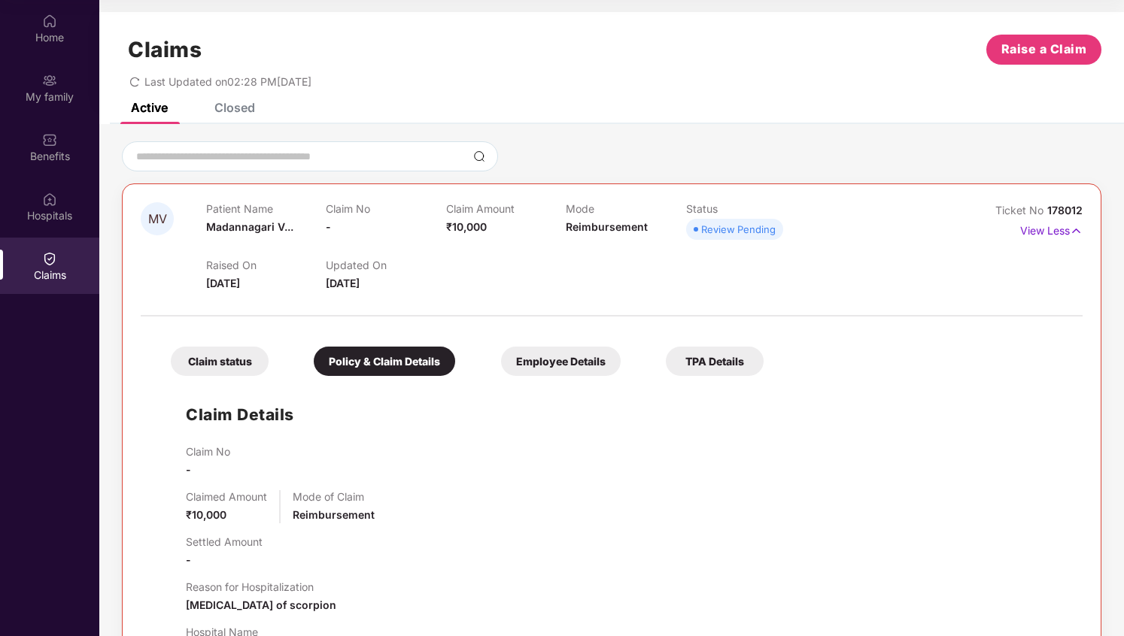
click at [563, 368] on div "Employee Details" at bounding box center [561, 361] width 120 height 29
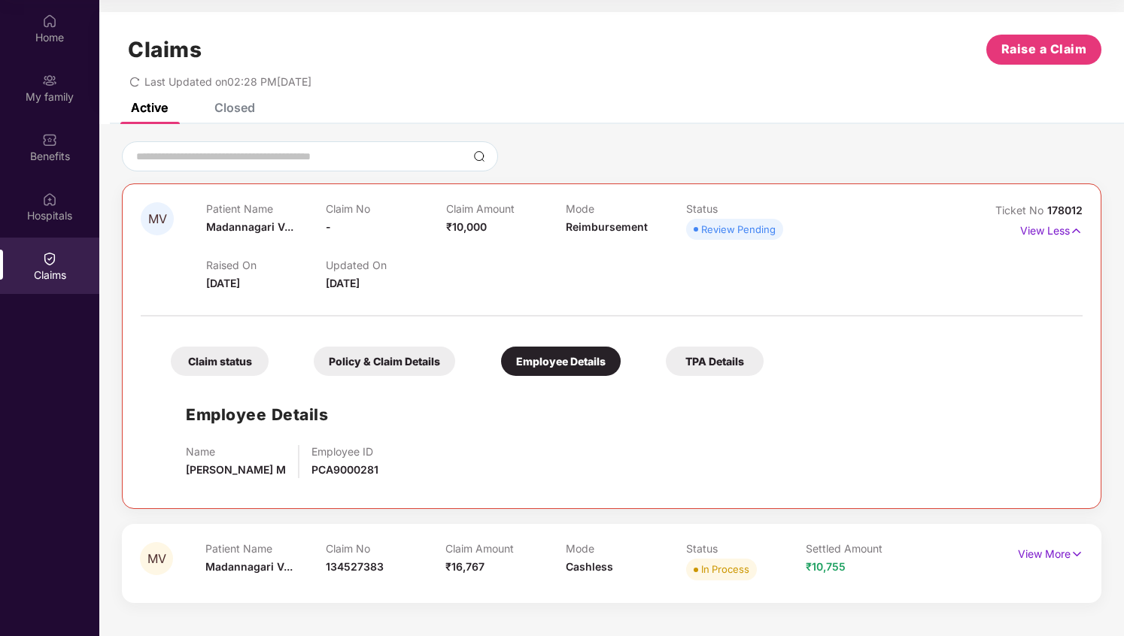
click at [677, 363] on div "TPA Details" at bounding box center [715, 361] width 98 height 29
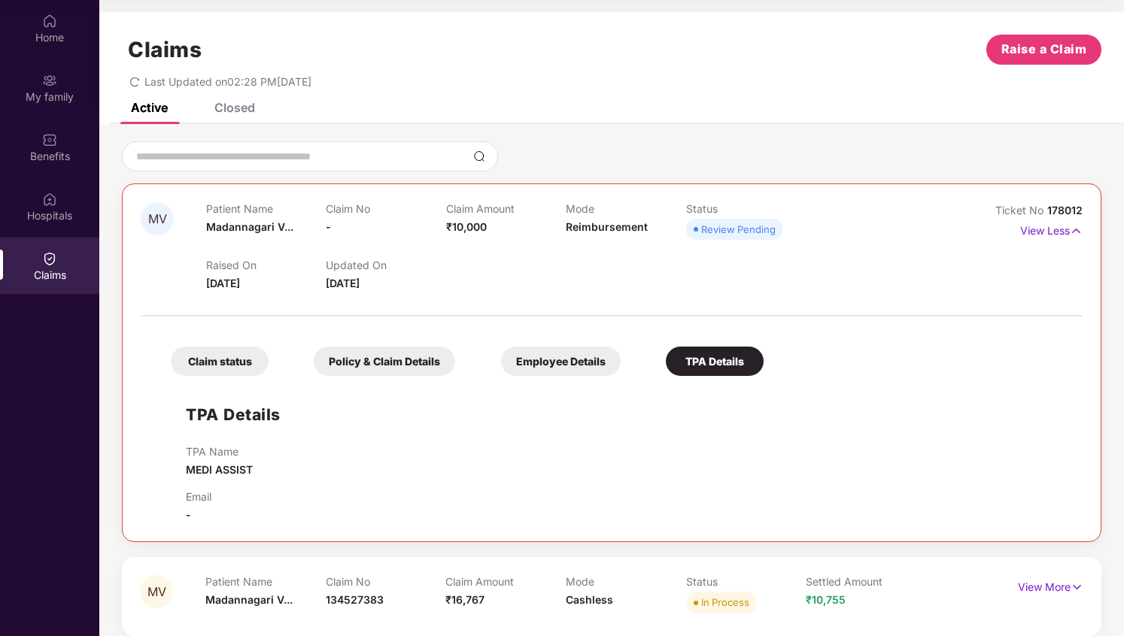
scroll to position [15, 0]
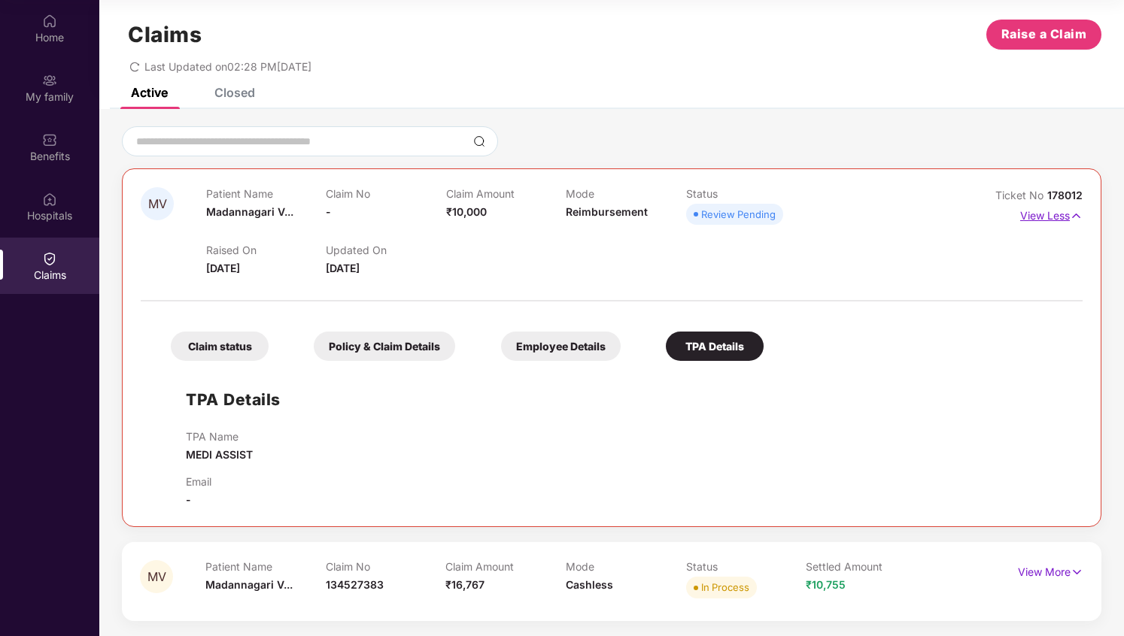
click at [1028, 218] on p "View Less" at bounding box center [1051, 214] width 62 height 20
